Goal: Information Seeking & Learning: Learn about a topic

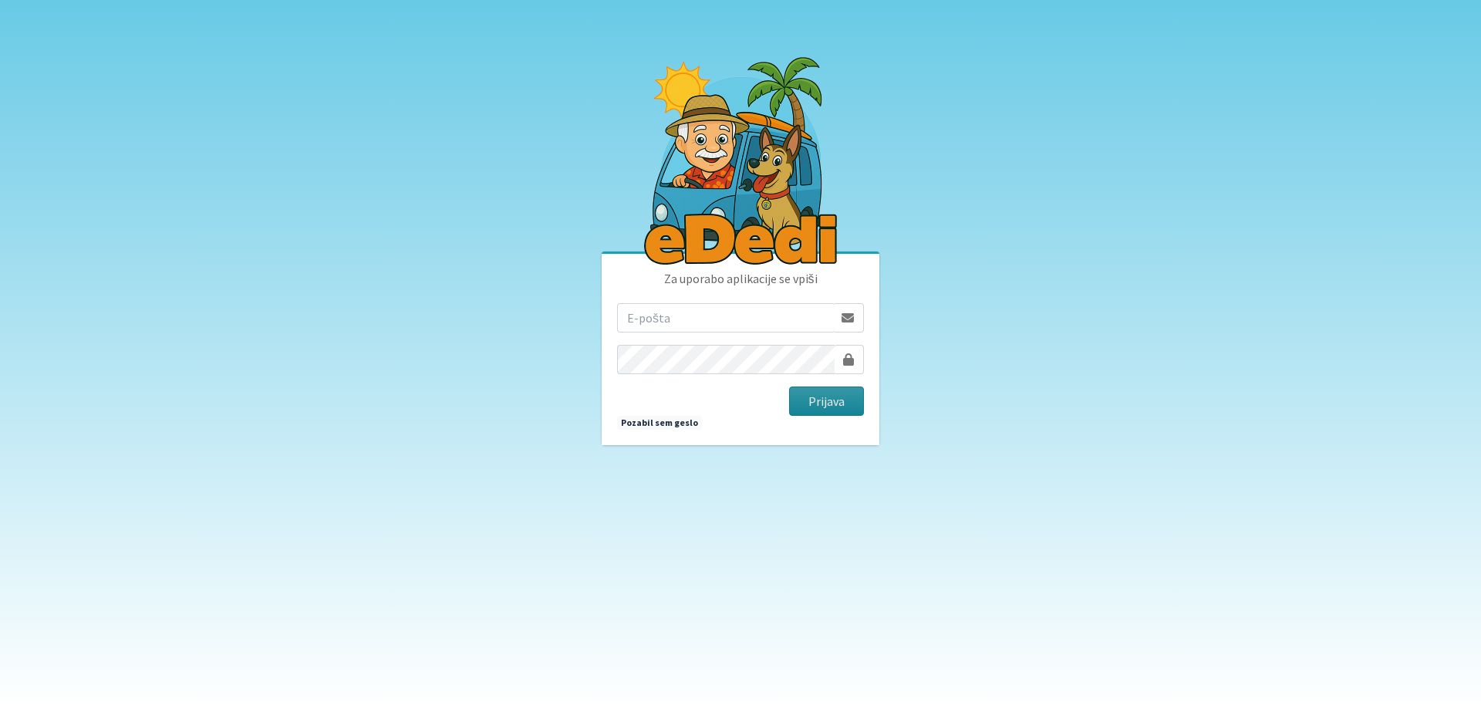
type input "ogrinec.damijana@gmail.com"
click at [825, 407] on button "Prijava" at bounding box center [826, 400] width 75 height 29
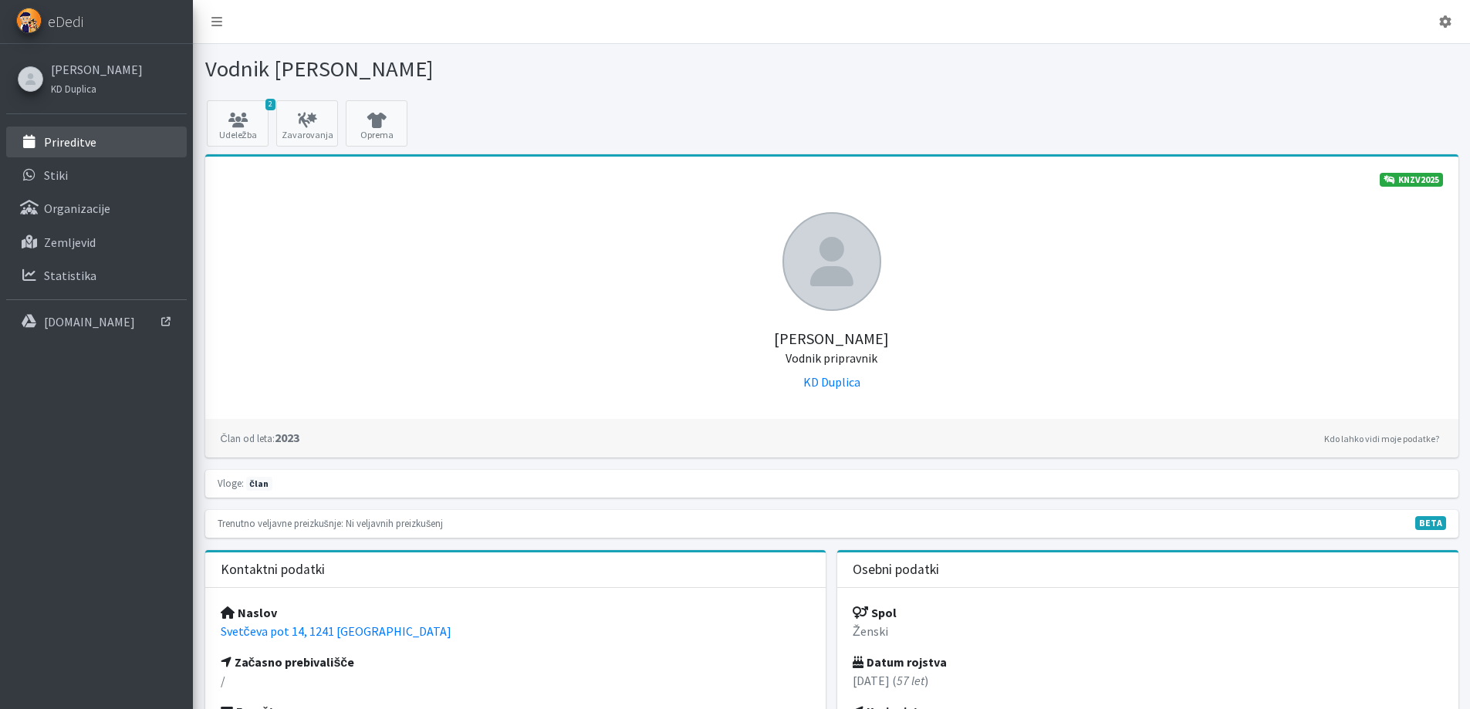
click at [85, 140] on p "Prireditve" at bounding box center [70, 141] width 52 height 15
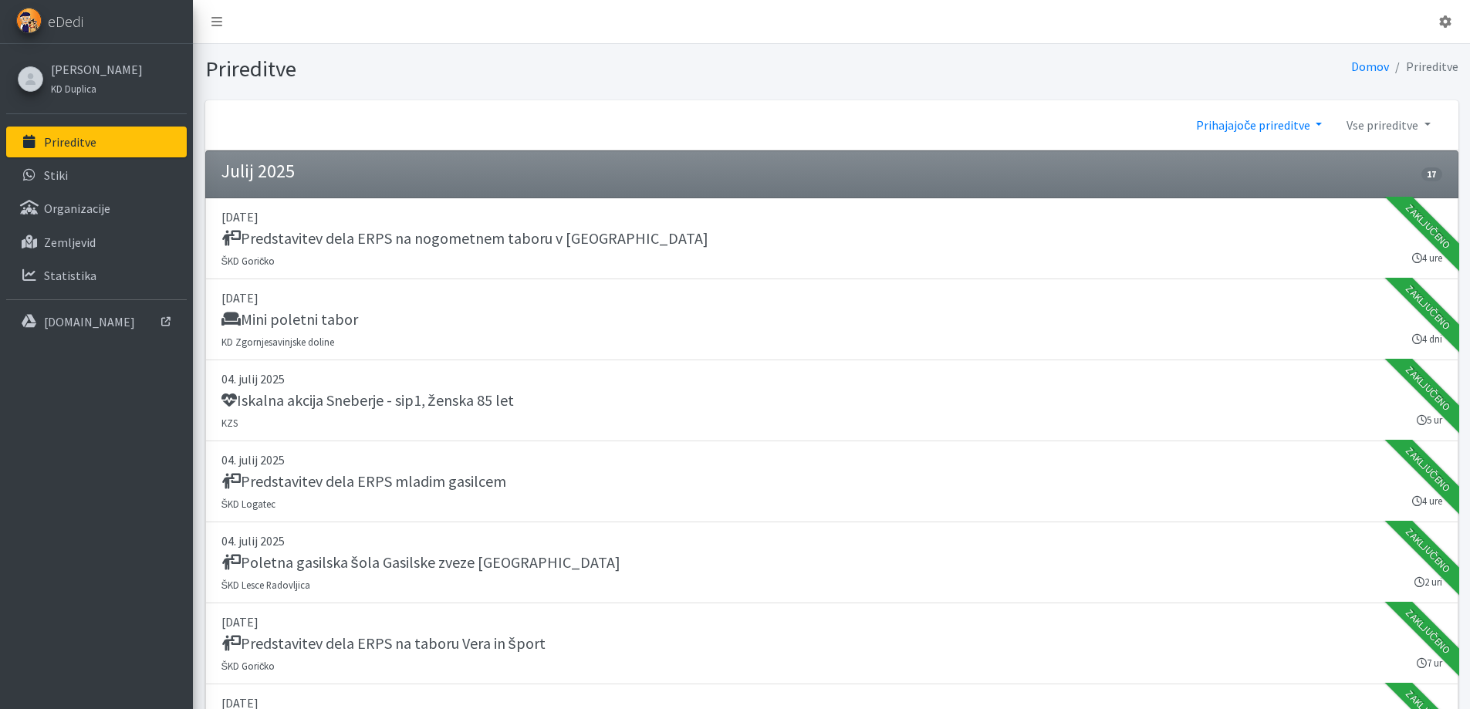
click at [1300, 127] on link "Prihajajoče prireditve" at bounding box center [1258, 125] width 150 height 31
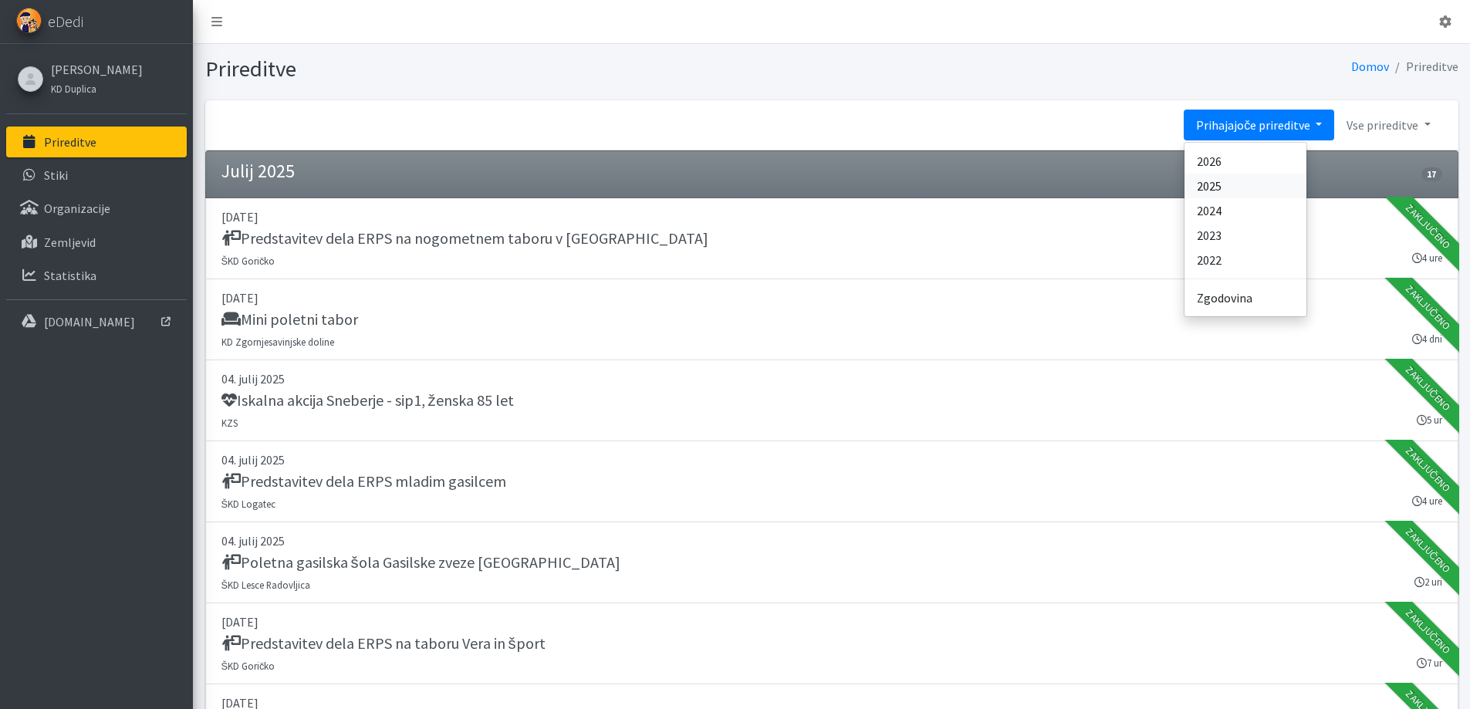
click at [1223, 191] on link "2025" at bounding box center [1245, 186] width 122 height 25
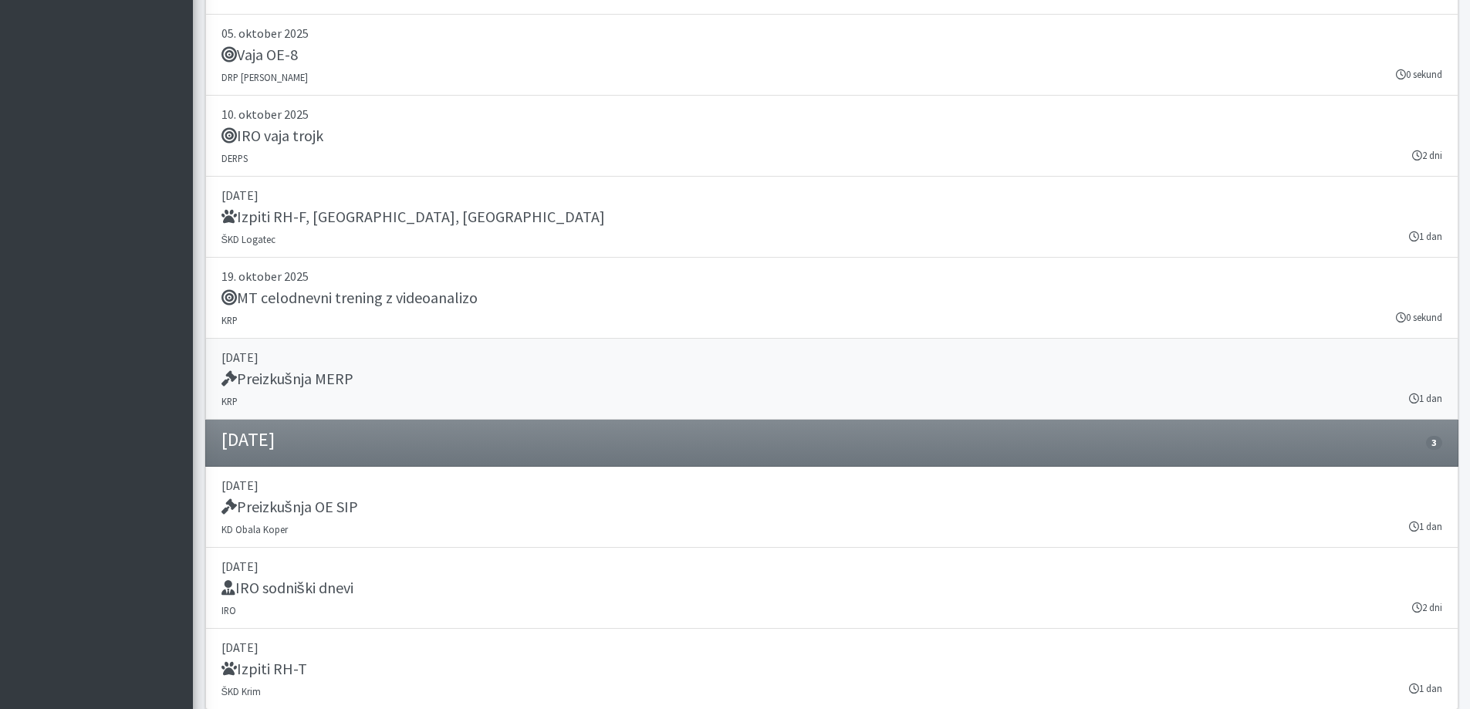
scroll to position [18498, 0]
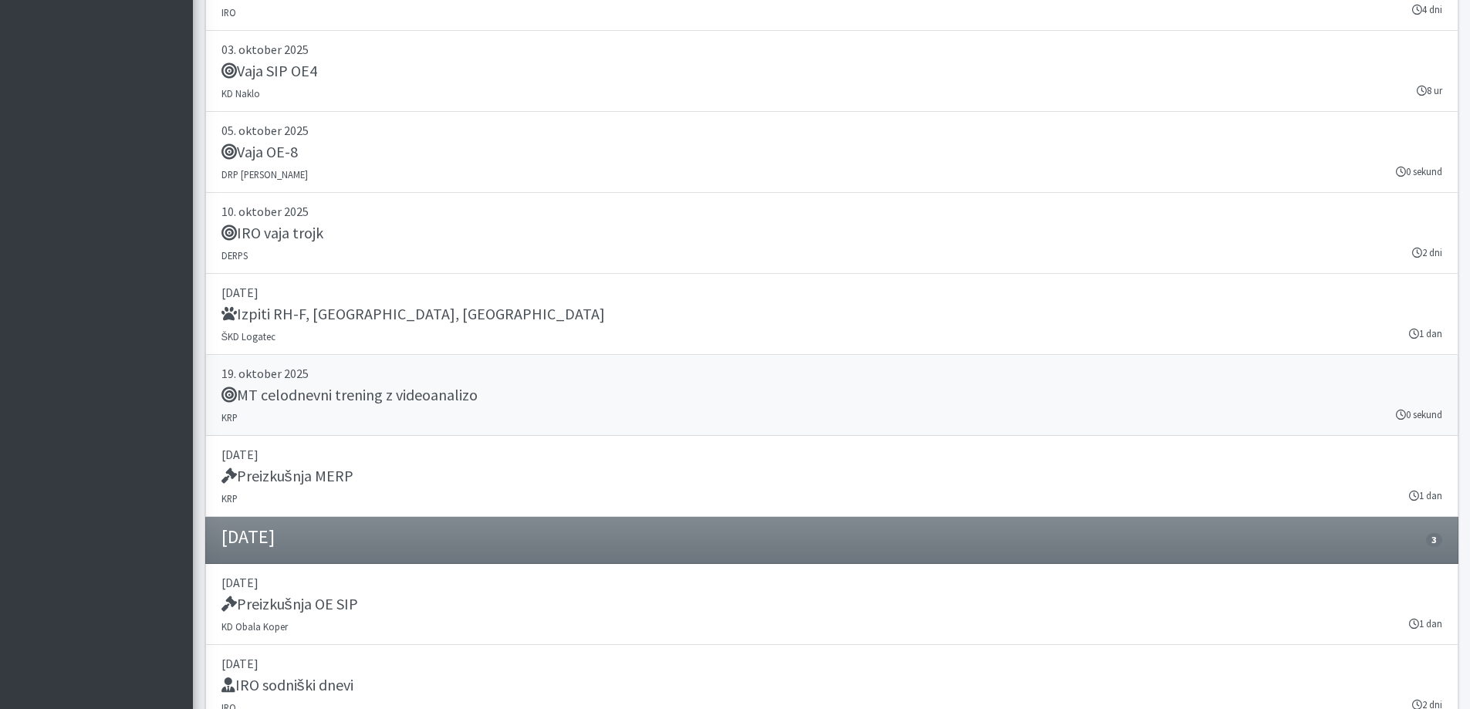
click at [333, 398] on h5 "MT celodnevni trening z videoanalizo" at bounding box center [349, 395] width 256 height 19
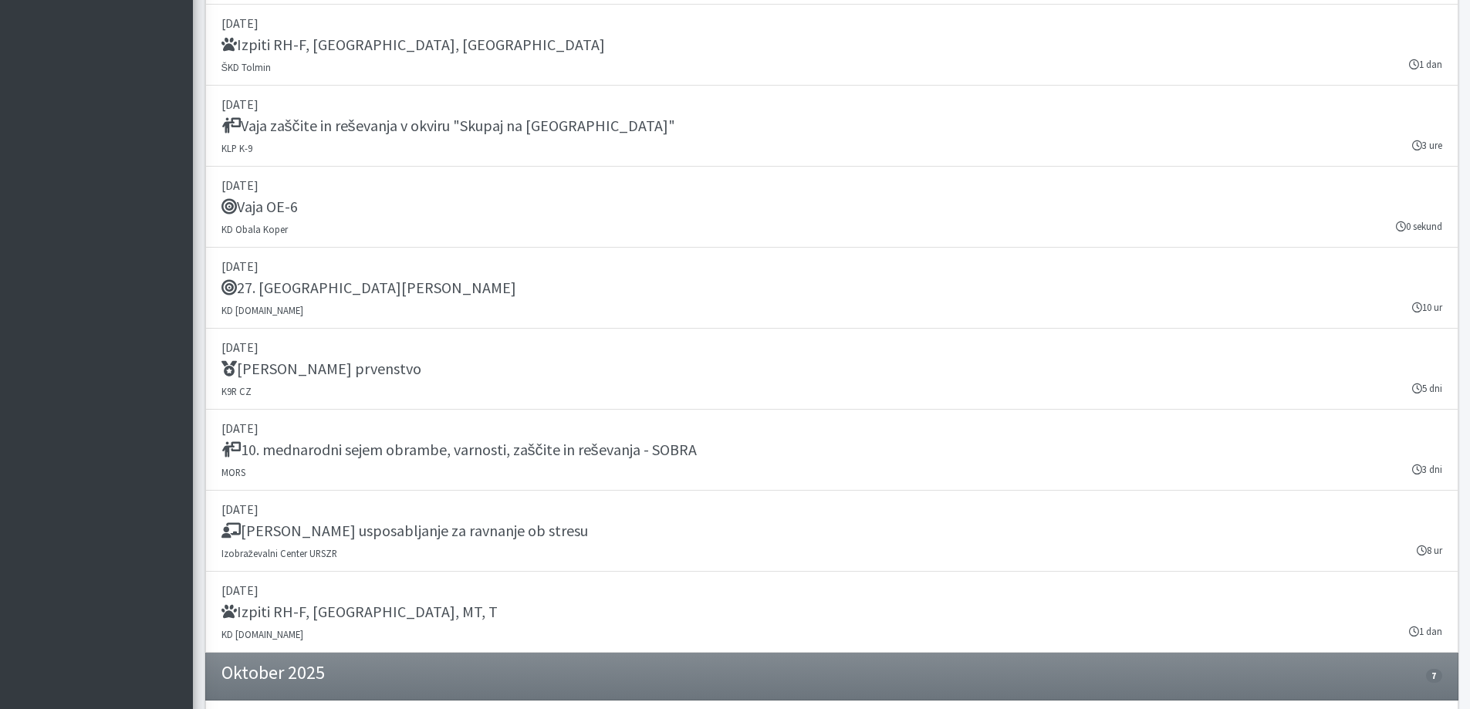
scroll to position [17649, 0]
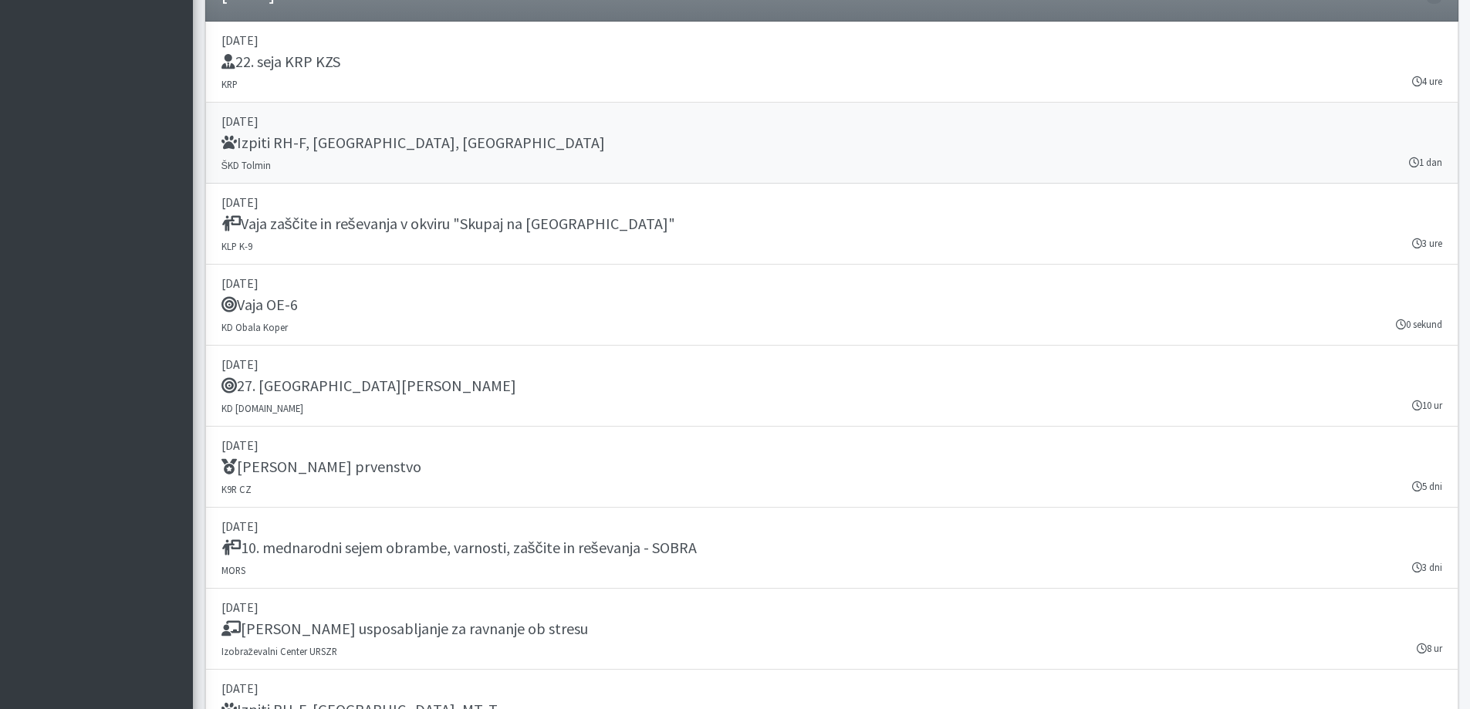
click at [262, 147] on h5 "Izpiti RH-F, FL, MT" at bounding box center [412, 142] width 383 height 19
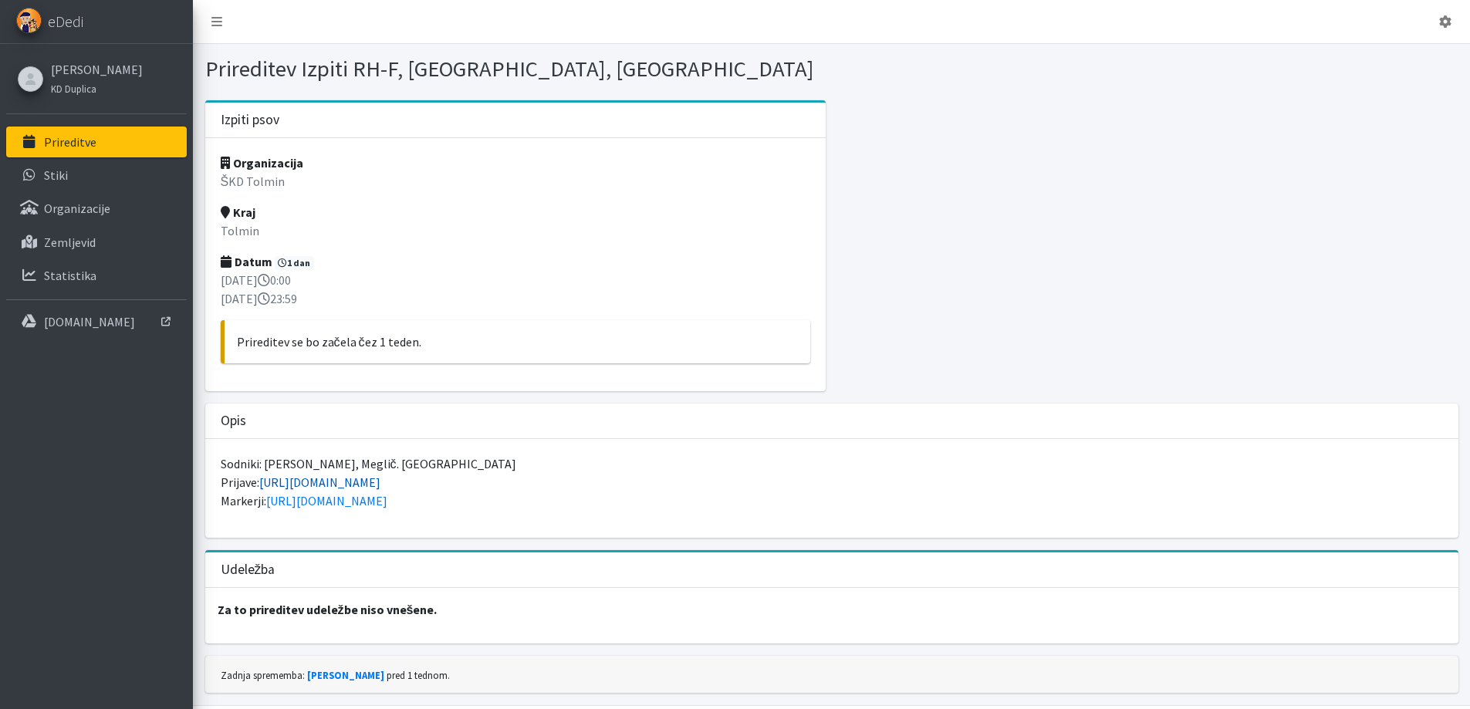
click at [327, 483] on link "[URL][DOMAIN_NAME]" at bounding box center [319, 481] width 121 height 15
